Goal: Task Accomplishment & Management: Use online tool/utility

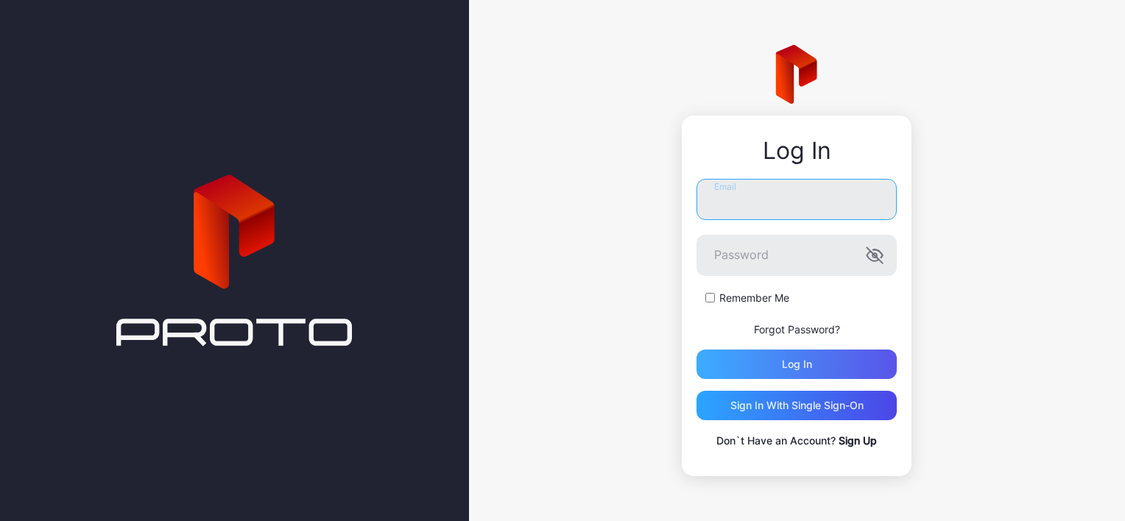
type input "**********"
click at [786, 353] on div "Log in" at bounding box center [796, 364] width 200 height 29
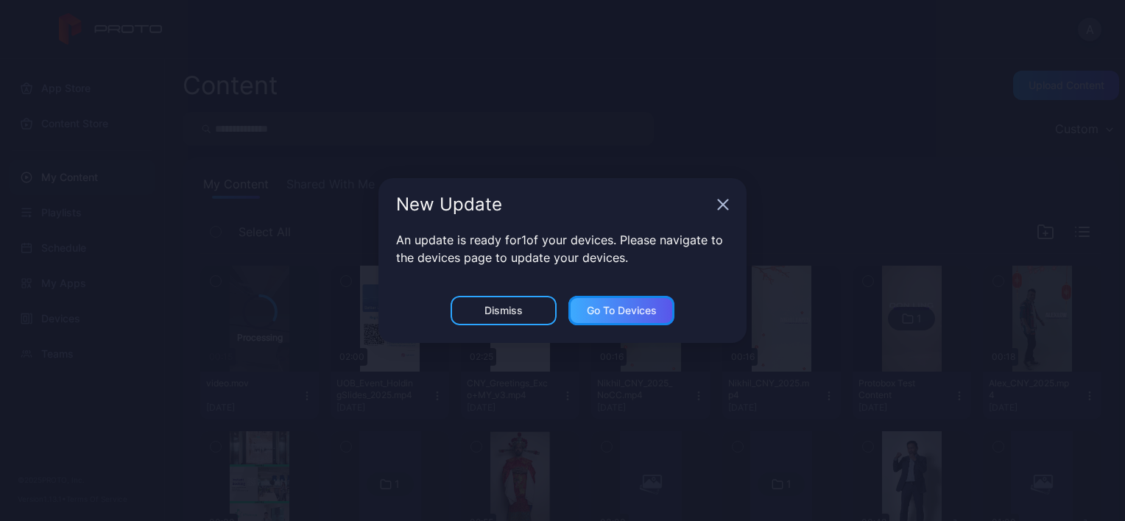
click at [633, 307] on div "Go to devices" at bounding box center [622, 311] width 70 height 12
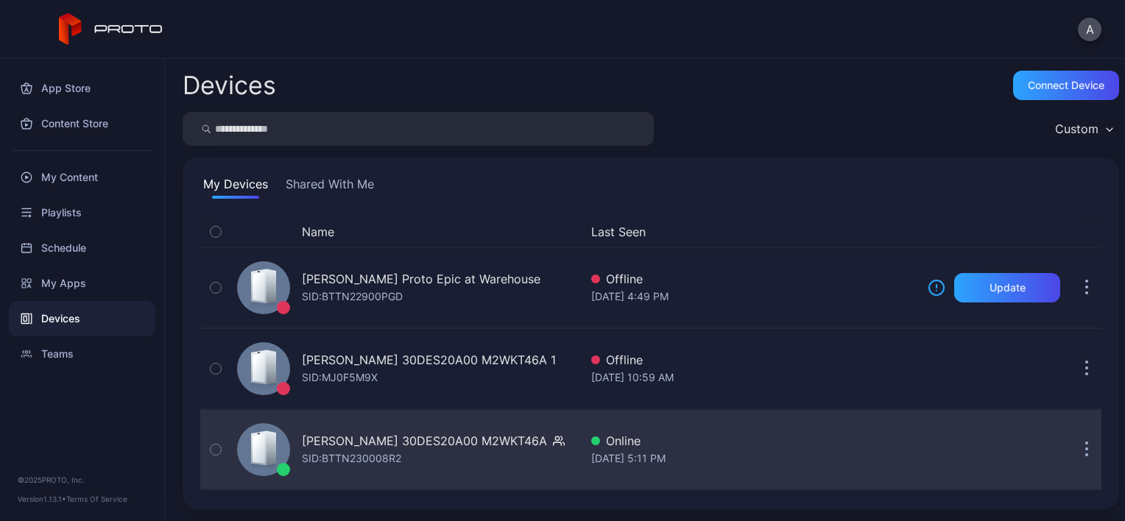
click at [422, 451] on div "[PERSON_NAME] 30DES20A00 M2WKT46A SID: BTTN230008R2" at bounding box center [433, 449] width 263 height 35
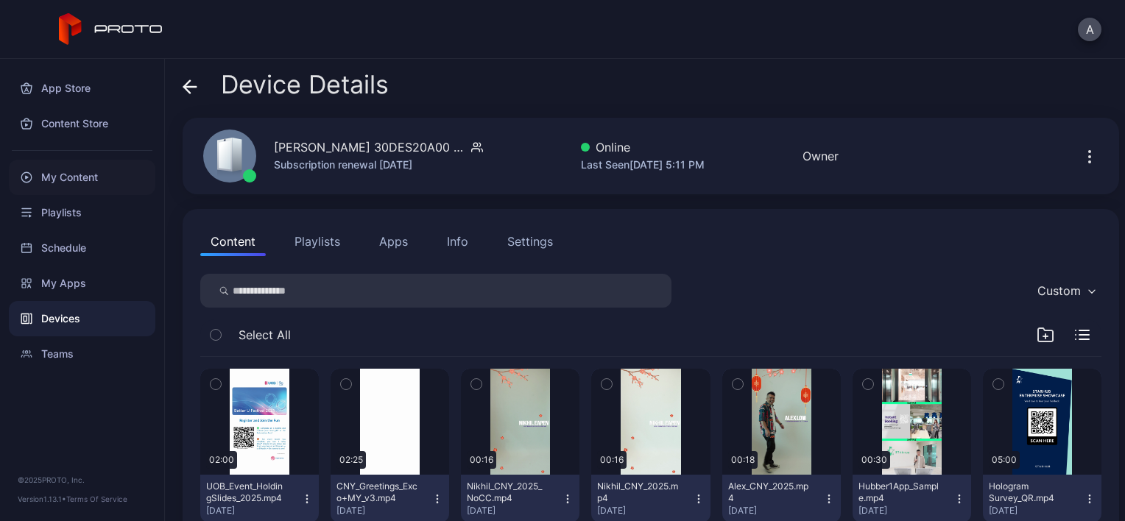
click at [97, 174] on div "My Content" at bounding box center [82, 177] width 146 height 35
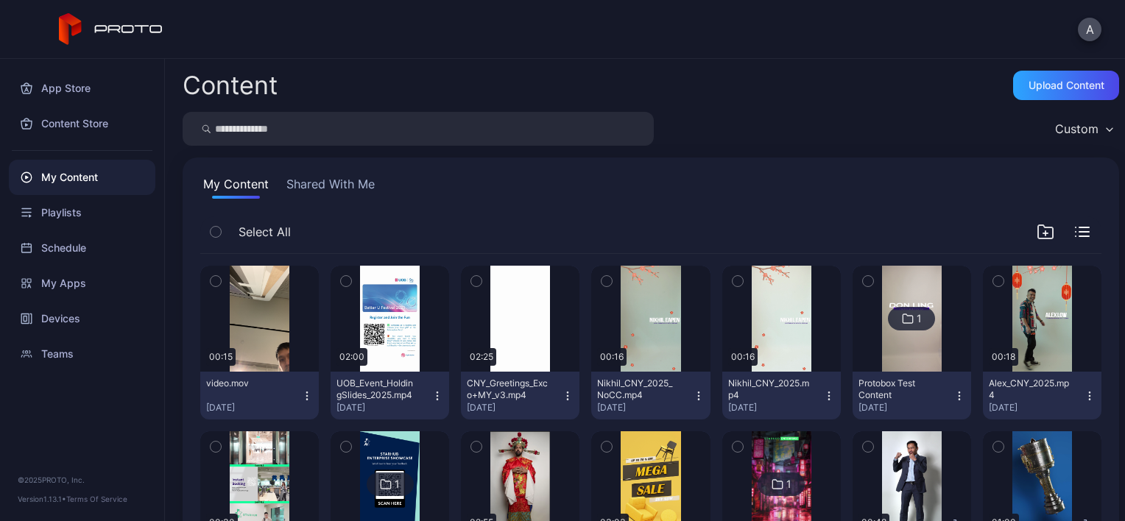
click at [224, 277] on button "button" at bounding box center [215, 281] width 31 height 31
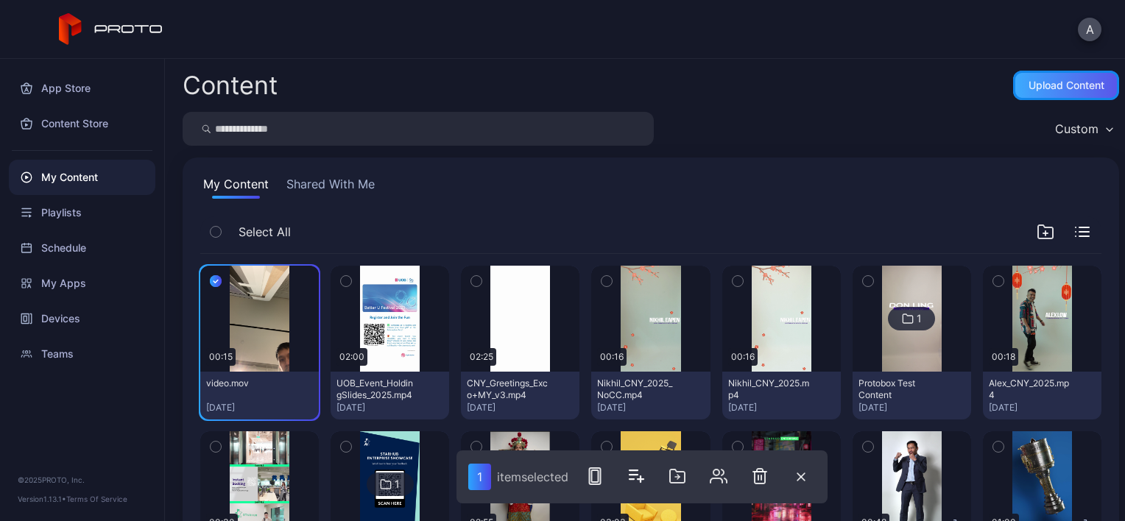
click at [1049, 80] on div "Upload Content" at bounding box center [1066, 85] width 76 height 12
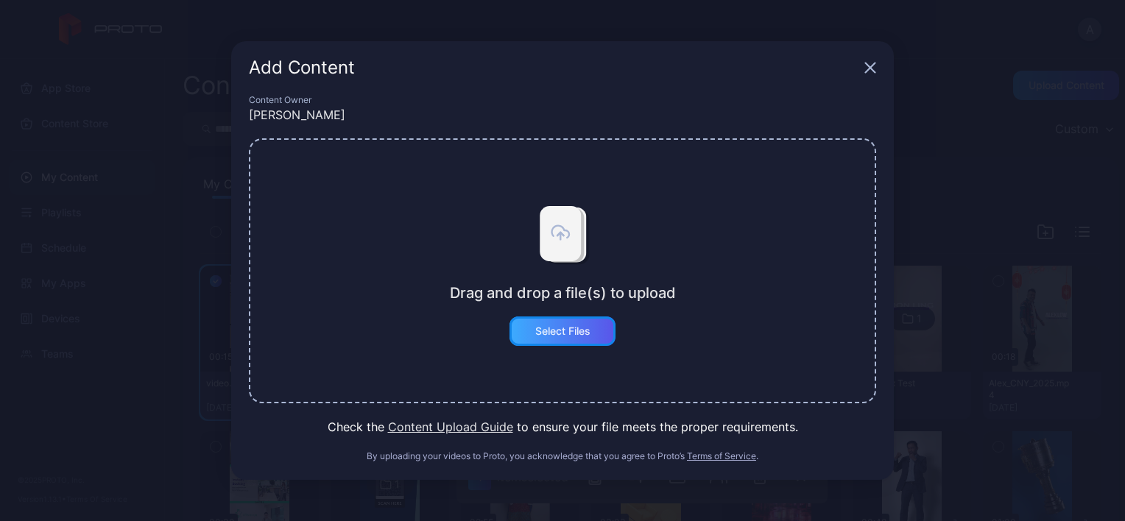
click at [573, 336] on div "Select Files" at bounding box center [562, 331] width 55 height 12
click at [866, 63] on icon "button" at bounding box center [870, 68] width 12 height 12
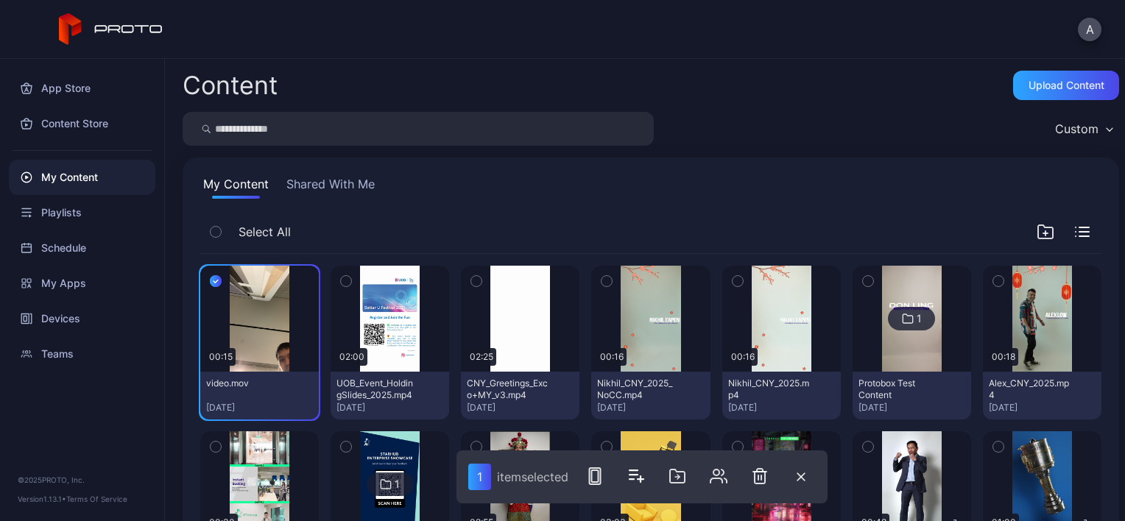
click at [540, 224] on div "Select All" at bounding box center [650, 235] width 901 height 38
click at [251, 312] on div "Preview" at bounding box center [259, 319] width 47 height 24
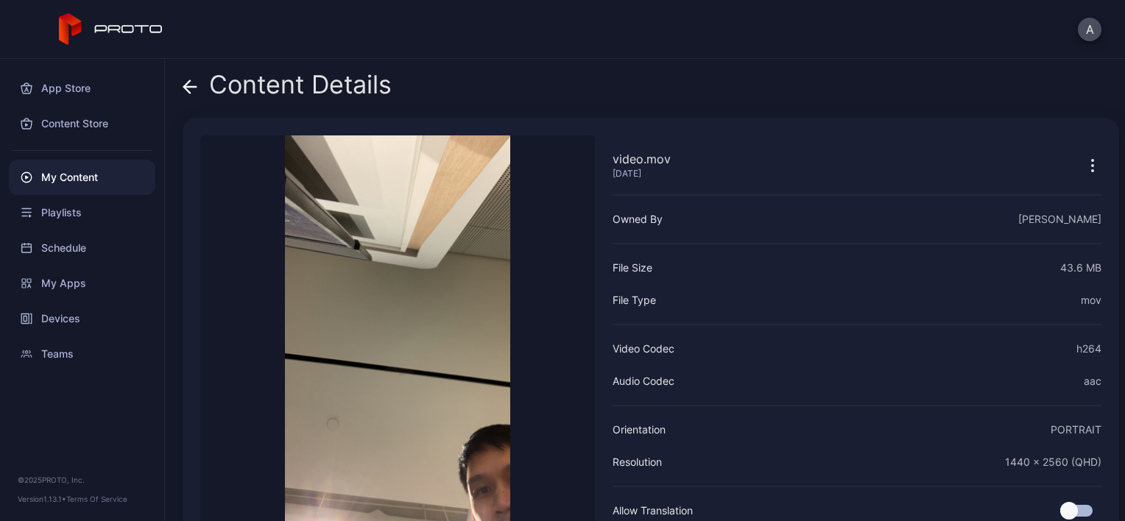
click at [192, 88] on icon at bounding box center [190, 86] width 15 height 15
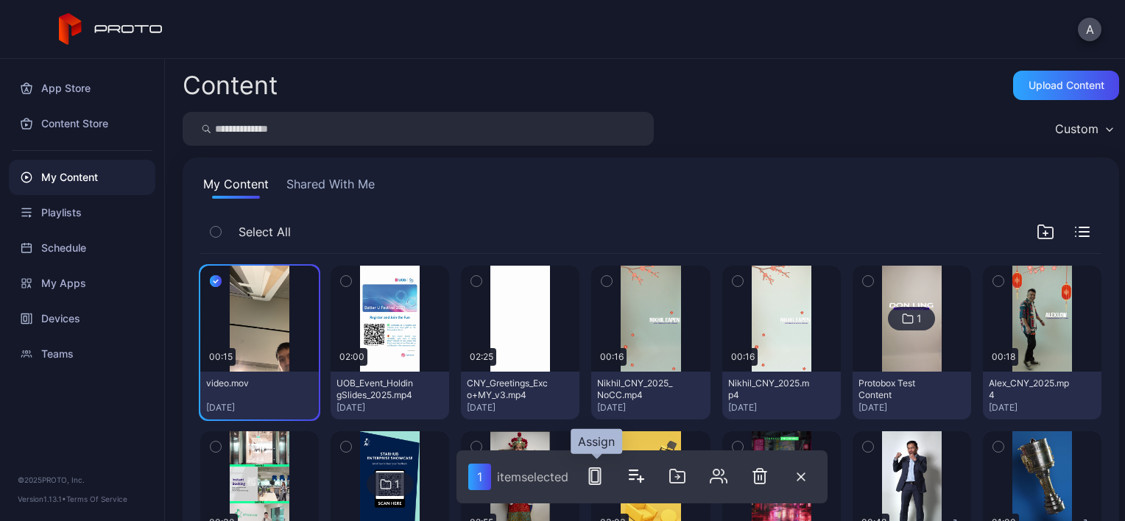
click at [601, 474] on rect "button" at bounding box center [595, 476] width 11 height 16
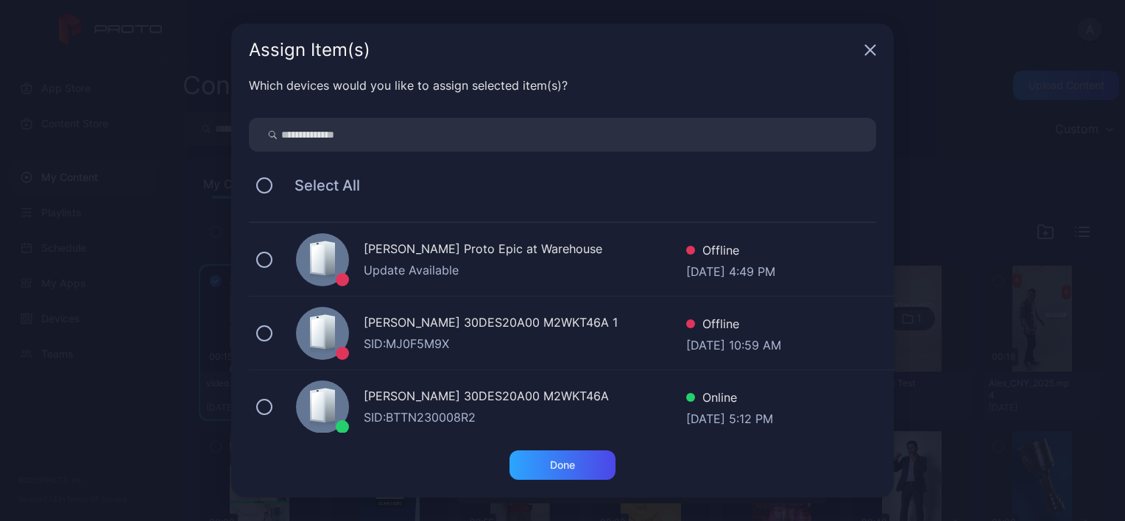
scroll to position [11, 0]
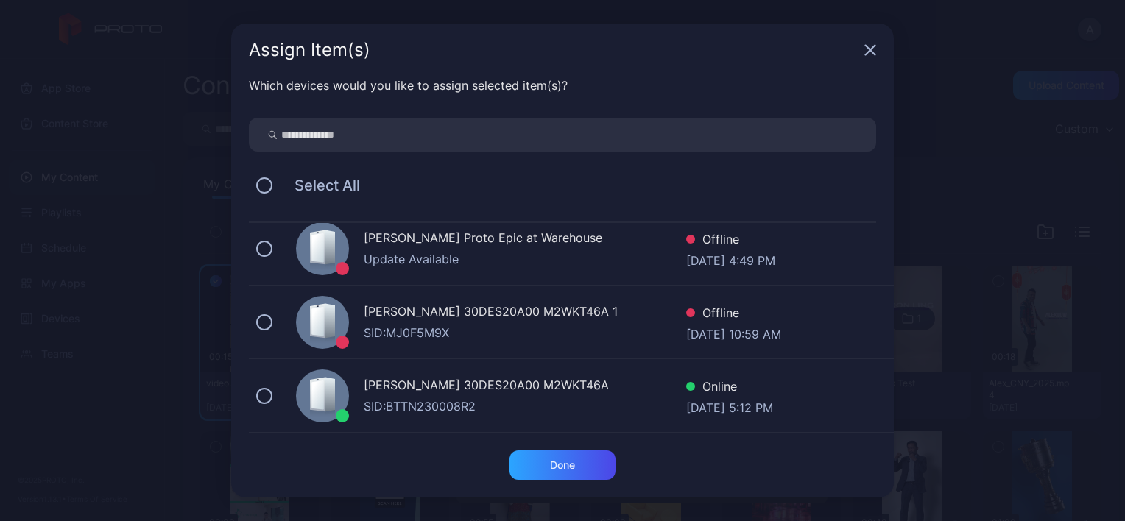
click at [291, 380] on div "[PERSON_NAME] 30DES20A00 M2WKT46A SID: BTTN230008R2 Online [DATE] 5:12 PM" at bounding box center [571, 396] width 645 height 74
click at [538, 445] on div "Which devices would you like to assign selected item(s)? Select All [PERSON_NAM…" at bounding box center [562, 264] width 662 height 374
click at [535, 468] on div "Done" at bounding box center [562, 464] width 106 height 29
